Goal: Task Accomplishment & Management: Complete application form

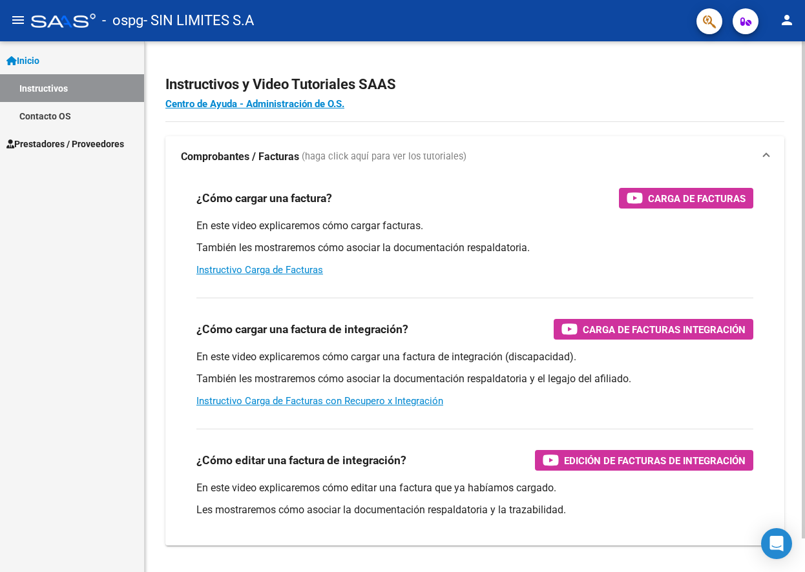
click at [462, 48] on div "Instructivos y Video Tutoriales SAAS Centro de Ayuda - Administración de O.S. C…" at bounding box center [475, 324] width 660 height 566
click at [97, 134] on link "Prestadores / Proveedores" at bounding box center [72, 144] width 144 height 28
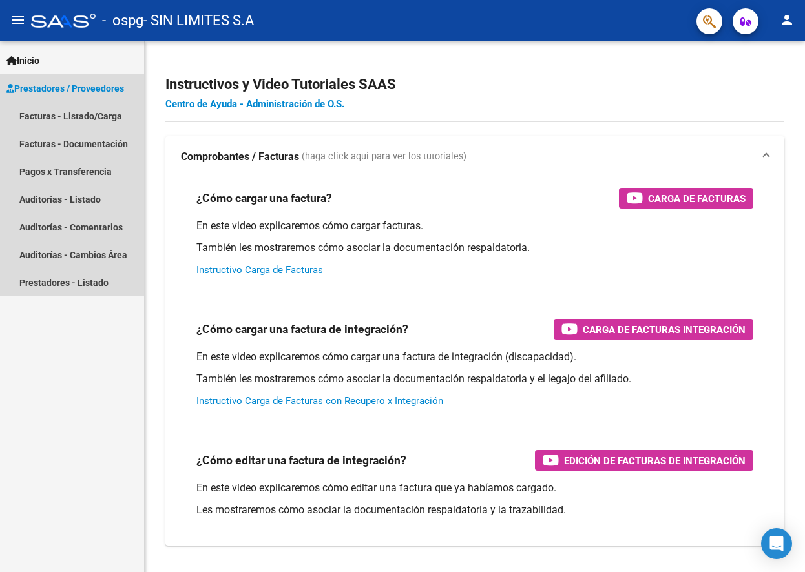
click at [112, 87] on span "Prestadores / Proveedores" at bounding box center [65, 88] width 118 height 14
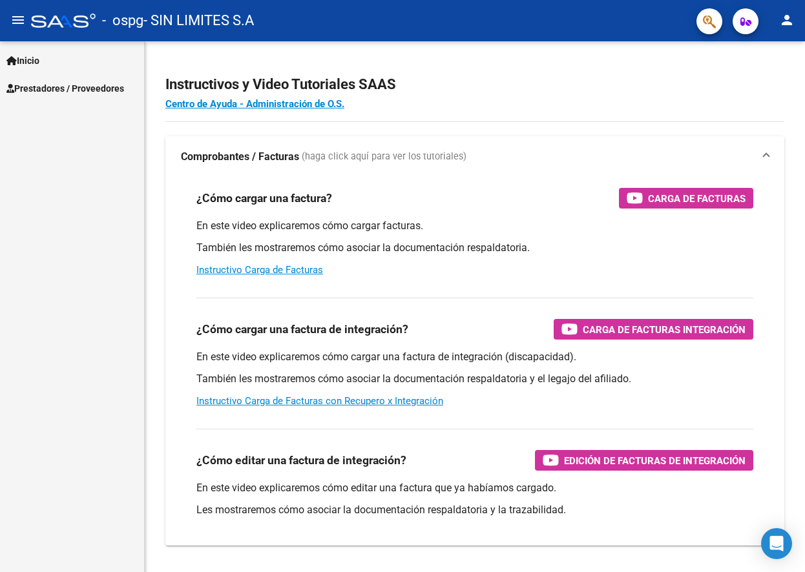
click at [101, 87] on span "Prestadores / Proveedores" at bounding box center [65, 88] width 118 height 14
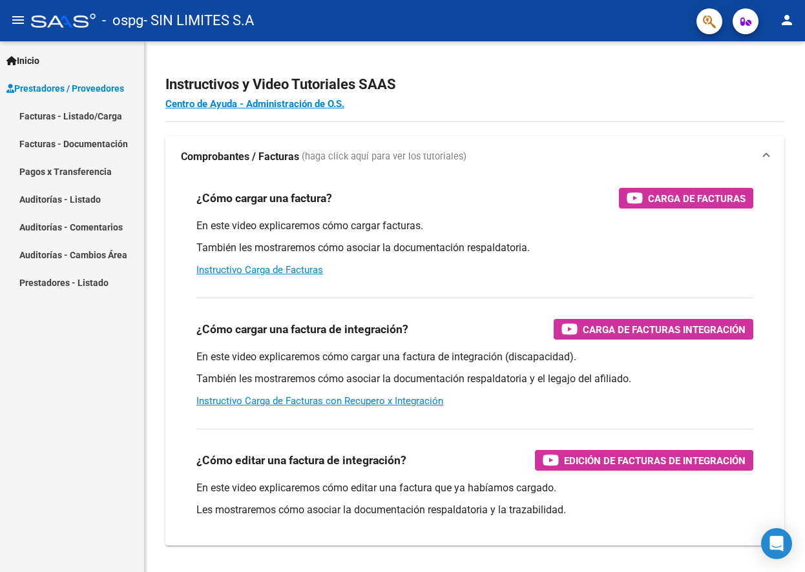
click at [105, 145] on link "Facturas - Documentación" at bounding box center [72, 144] width 144 height 28
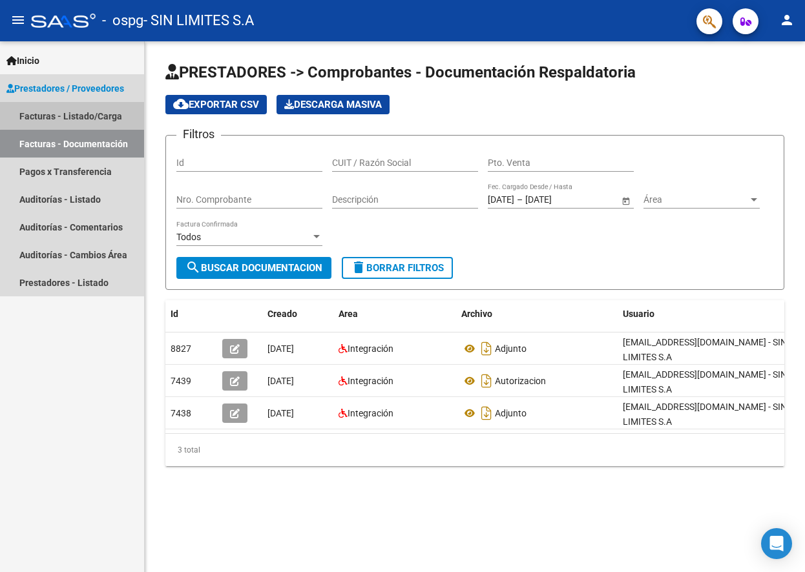
click at [90, 111] on link "Facturas - Listado/Carga" at bounding box center [72, 116] width 144 height 28
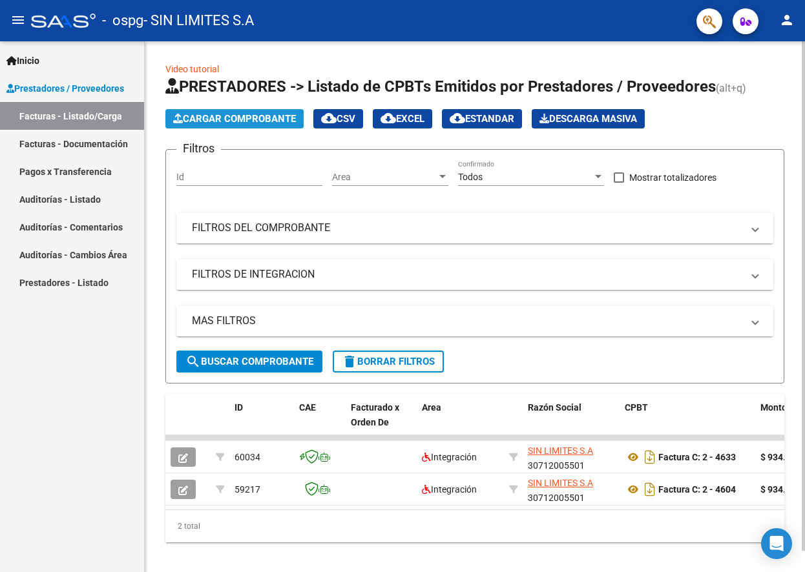
click at [252, 119] on span "Cargar Comprobante" at bounding box center [234, 119] width 123 height 12
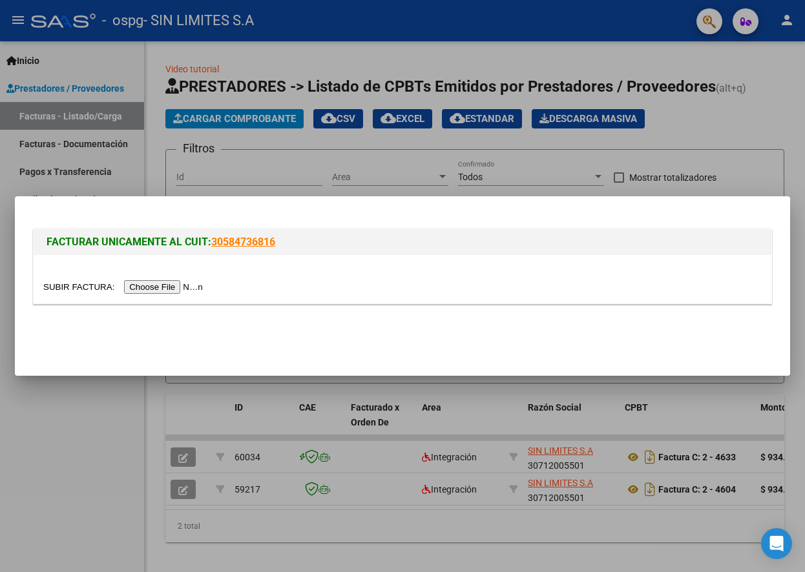
click at [195, 289] on input "file" at bounding box center [124, 287] width 163 height 14
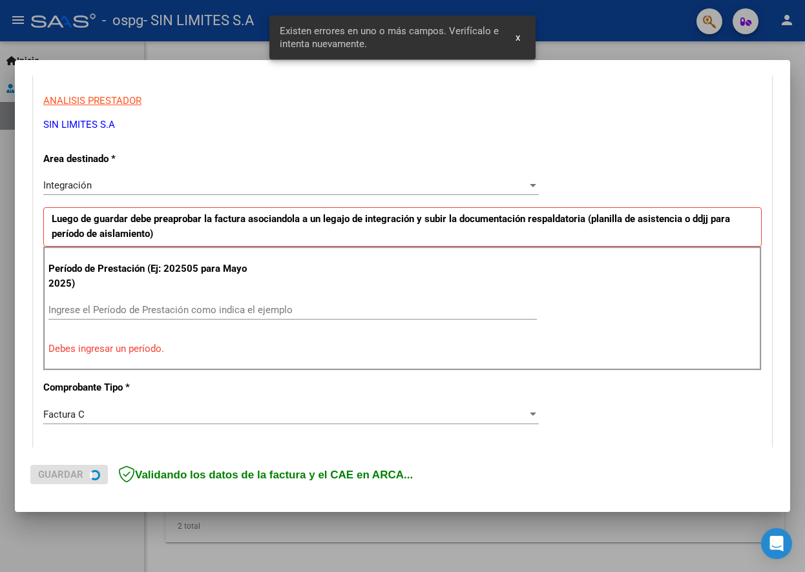
scroll to position [240, 0]
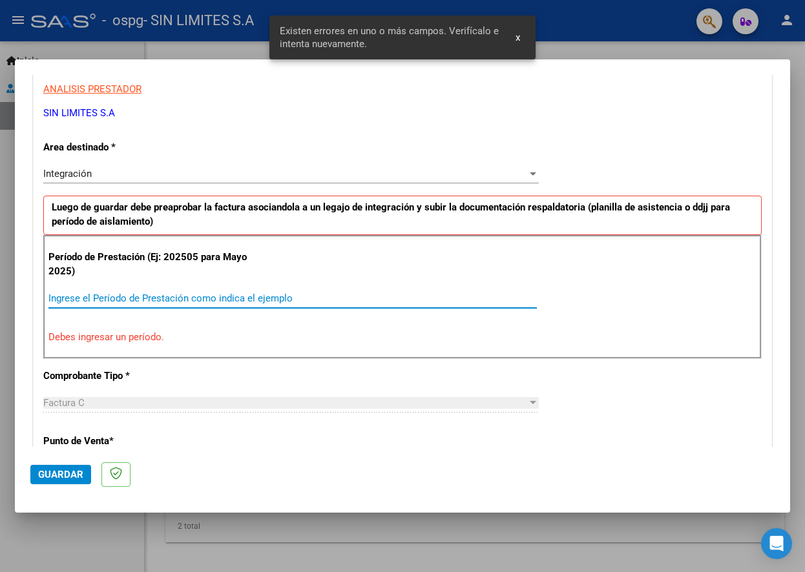
click at [283, 294] on input "Ingrese el Período de Prestación como indica el ejemplo" at bounding box center [292, 298] width 488 height 12
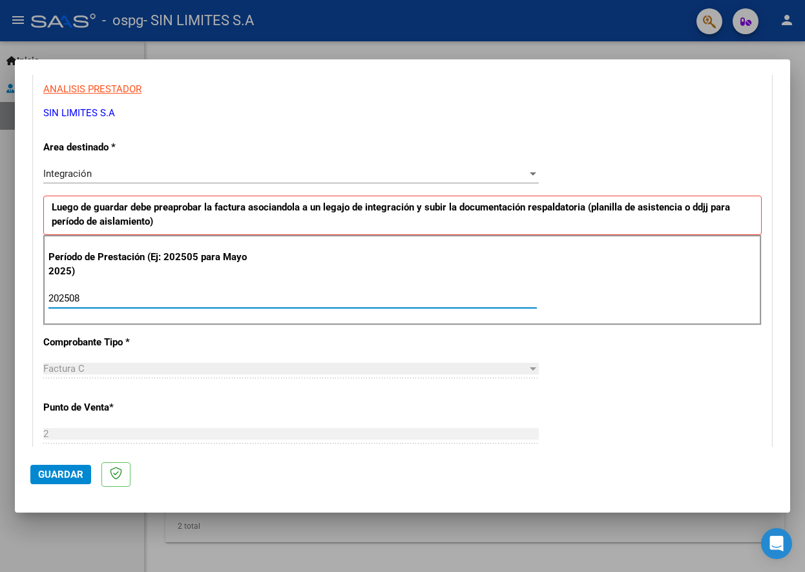
type input "202508"
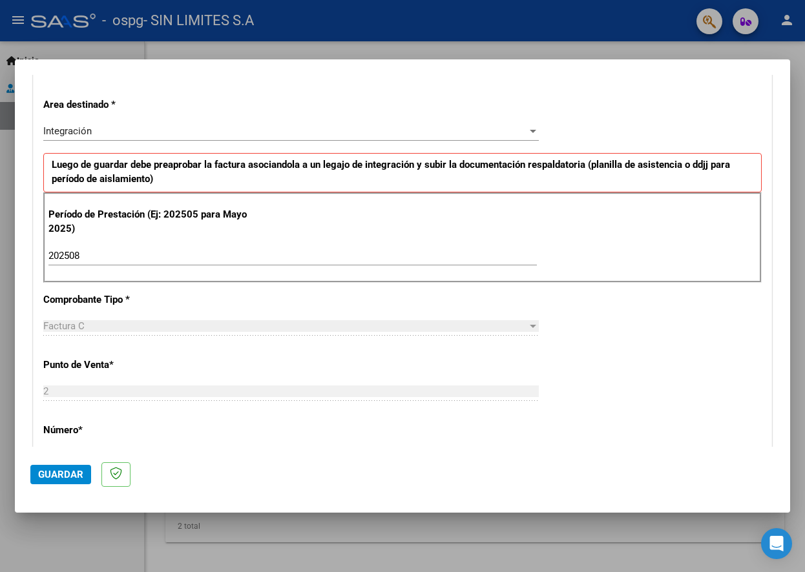
scroll to position [287, 0]
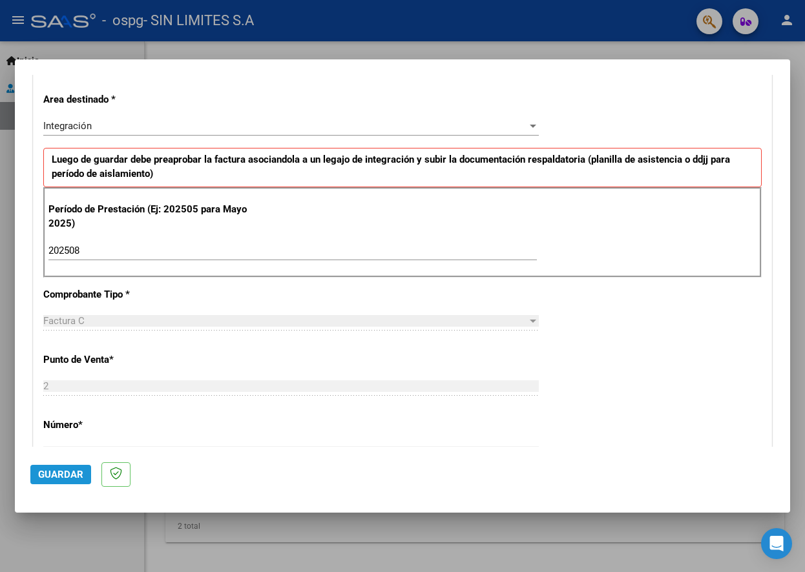
click at [60, 469] on span "Guardar" at bounding box center [60, 475] width 45 height 12
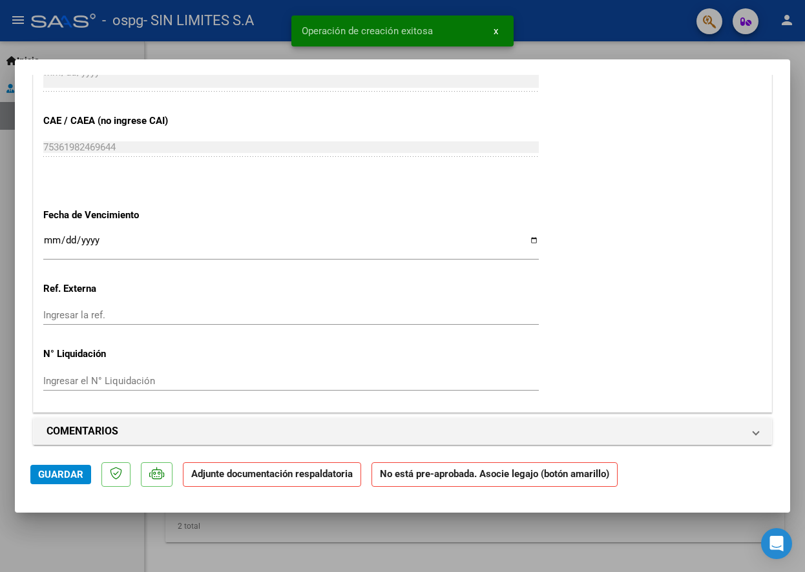
scroll to position [1033, 0]
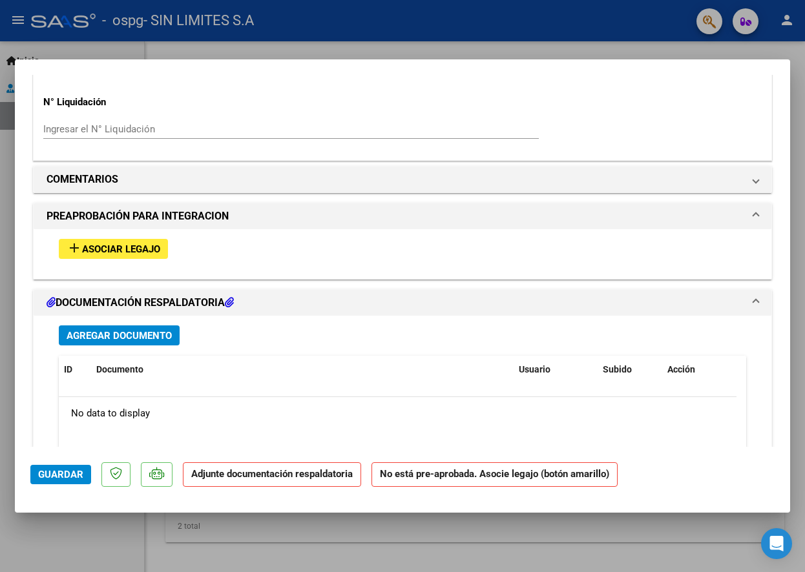
click at [135, 336] on span "Agregar Documento" at bounding box center [119, 336] width 105 height 12
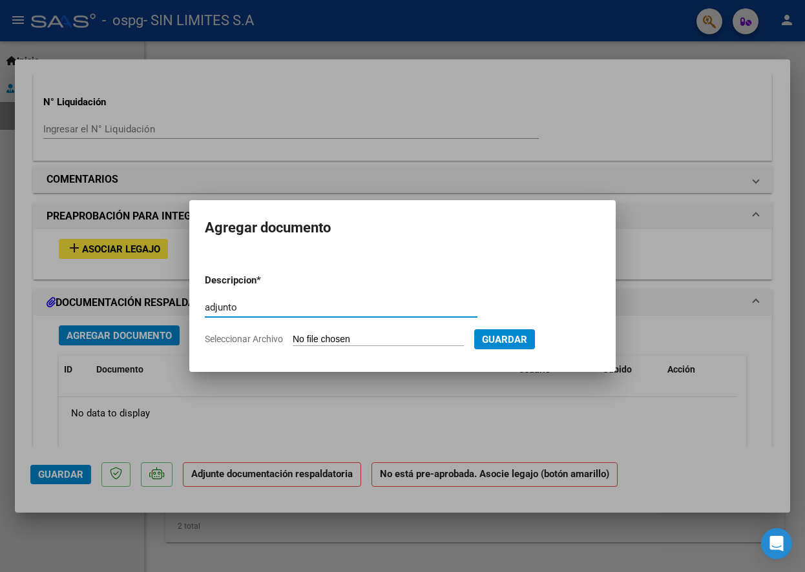
type input "adjunto"
click at [386, 342] on input "Seleccionar Archivo" at bounding box center [377, 340] width 171 height 12
type input "C:\fakepath\OSPG [PERSON_NAME] CD.pdf"
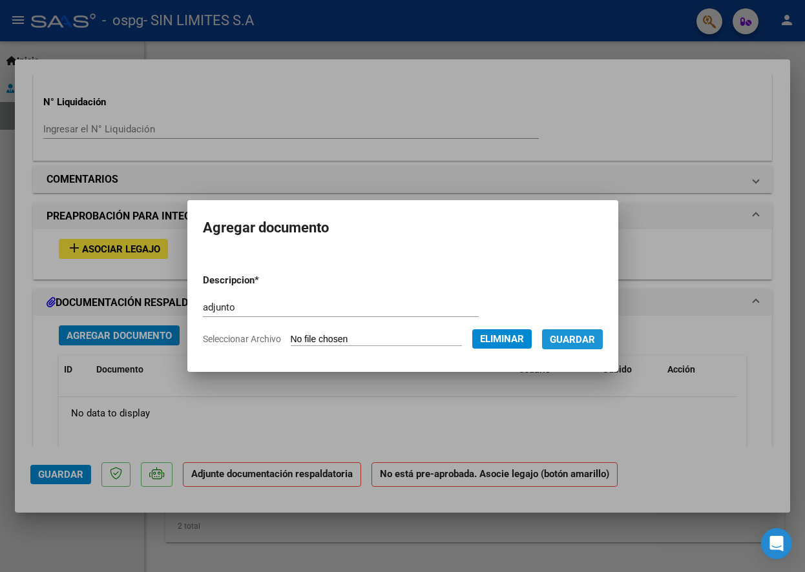
click at [589, 337] on span "Guardar" at bounding box center [571, 340] width 45 height 12
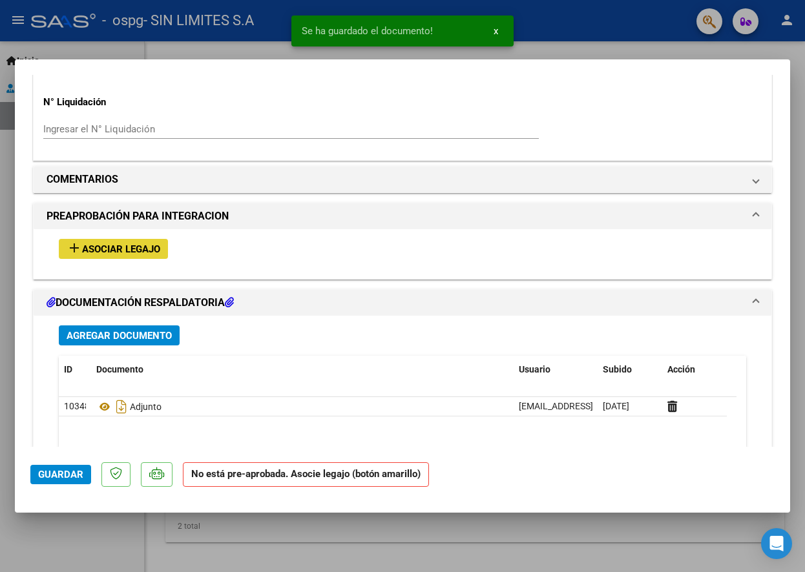
click at [105, 252] on span "Asociar Legajo" at bounding box center [121, 249] width 78 height 12
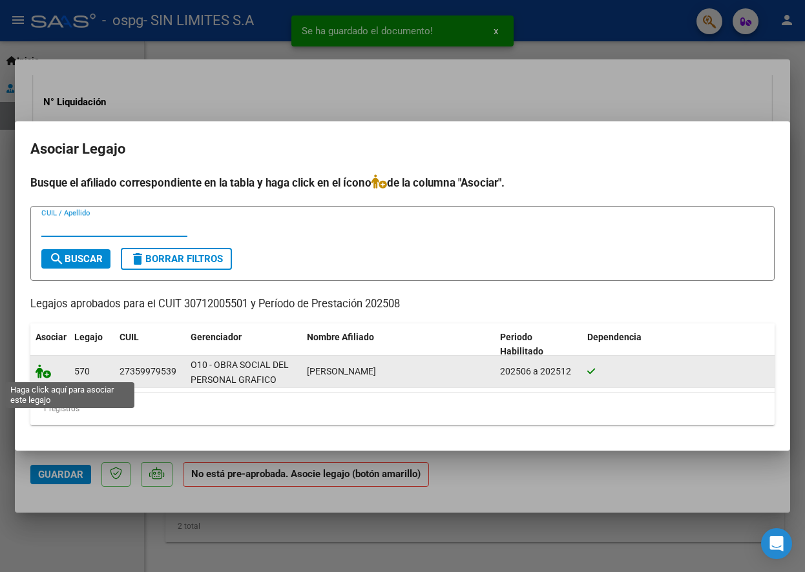
click at [43, 373] on icon at bounding box center [43, 371] width 15 height 14
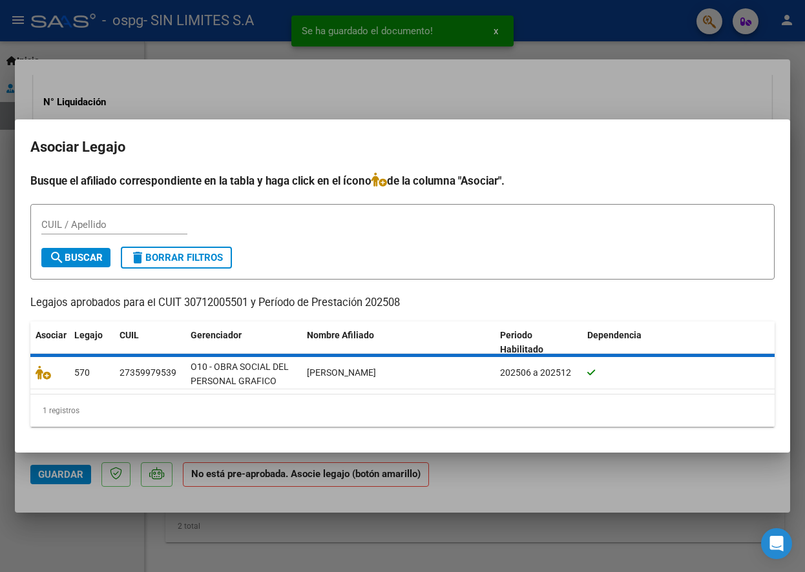
scroll to position [1067, 0]
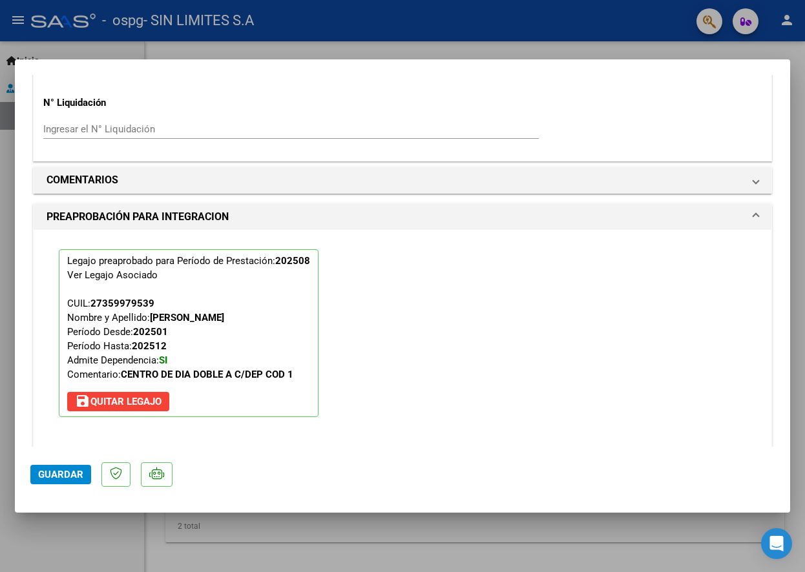
click at [70, 478] on span "Guardar" at bounding box center [60, 475] width 45 height 12
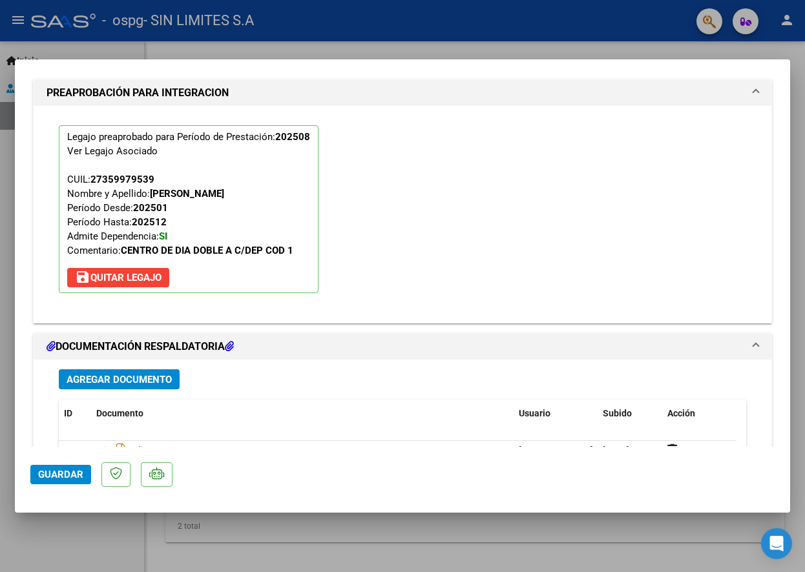
scroll to position [1196, 0]
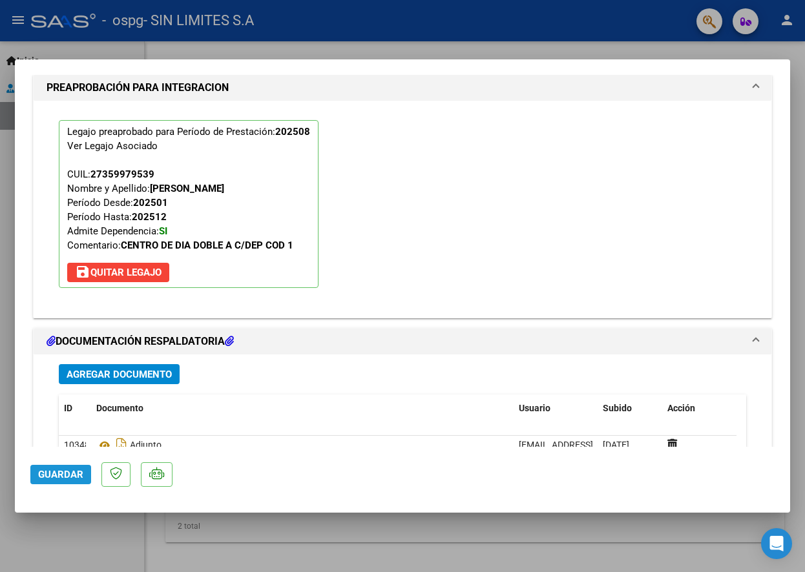
click at [52, 469] on span "Guardar" at bounding box center [60, 475] width 45 height 12
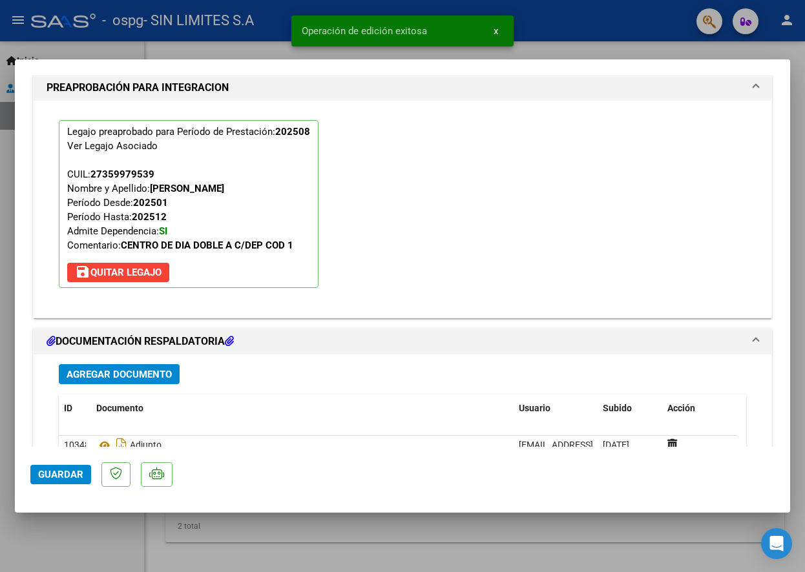
click at [694, 44] on div at bounding box center [402, 286] width 805 height 572
type input "$ 0,00"
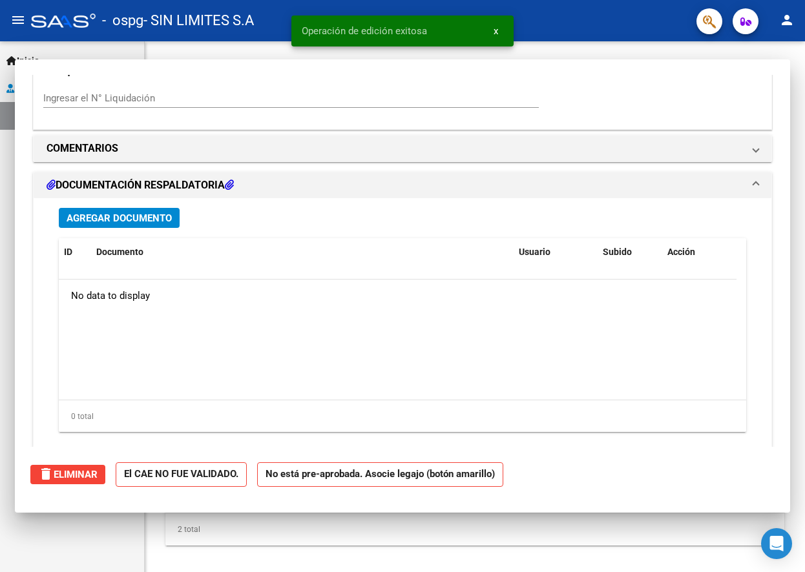
scroll to position [1040, 0]
